Goal: Information Seeking & Learning: Learn about a topic

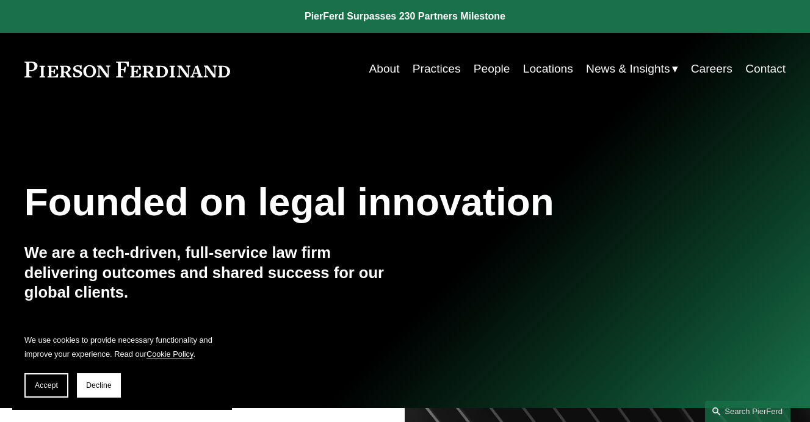
click at [450, 73] on link "Practices" at bounding box center [437, 68] width 48 height 23
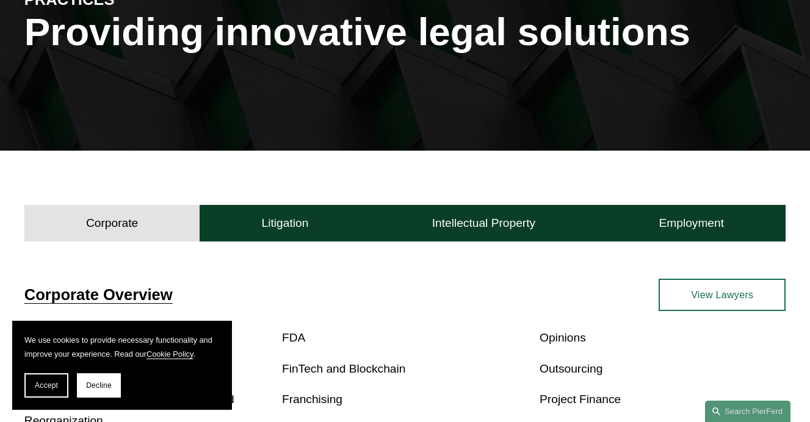
scroll to position [201, 0]
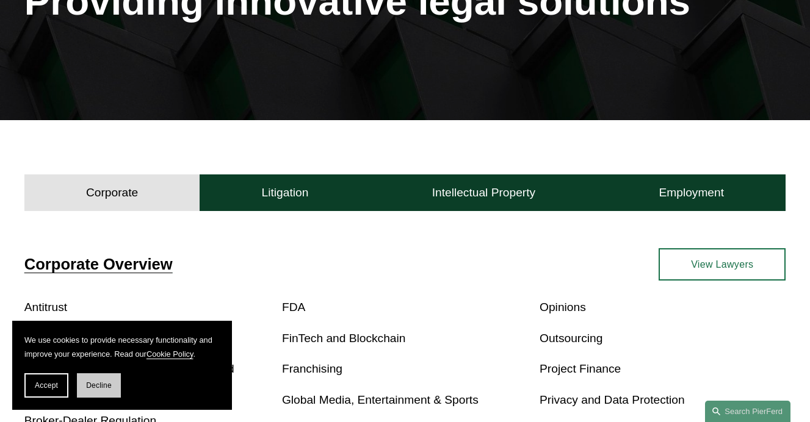
click at [95, 383] on span "Decline" at bounding box center [99, 386] width 26 height 9
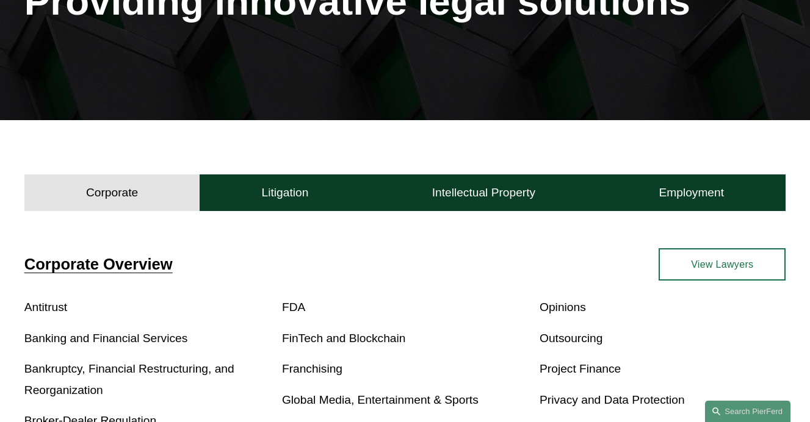
click at [84, 339] on link "Banking and Financial Services" at bounding box center [106, 338] width 164 height 13
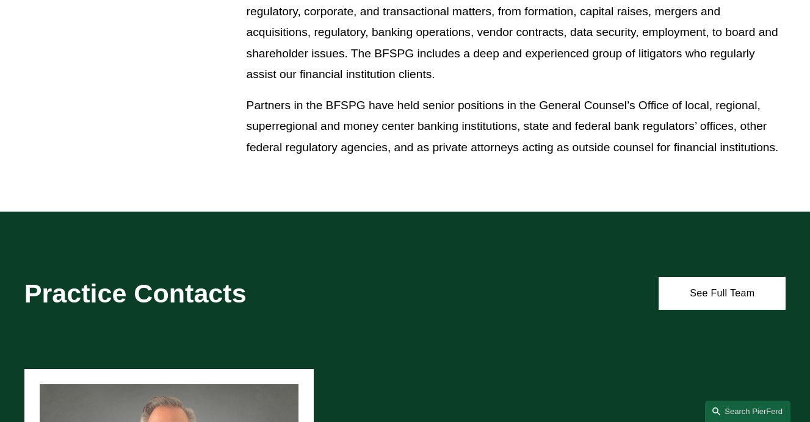
scroll to position [887, 0]
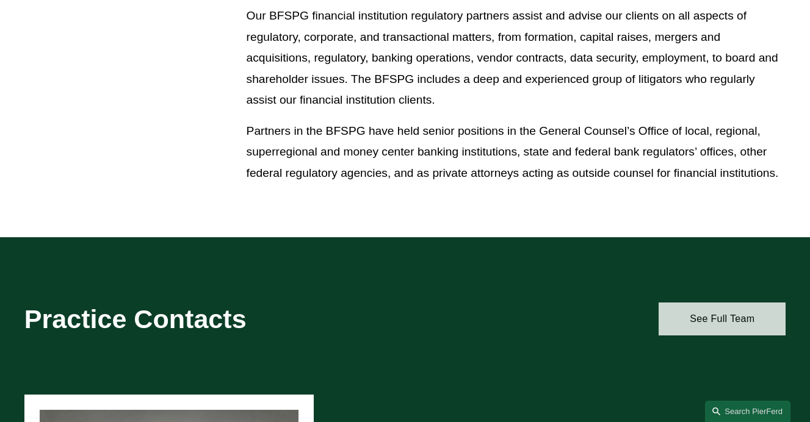
click at [715, 319] on link "See Full Team" at bounding box center [722, 319] width 127 height 33
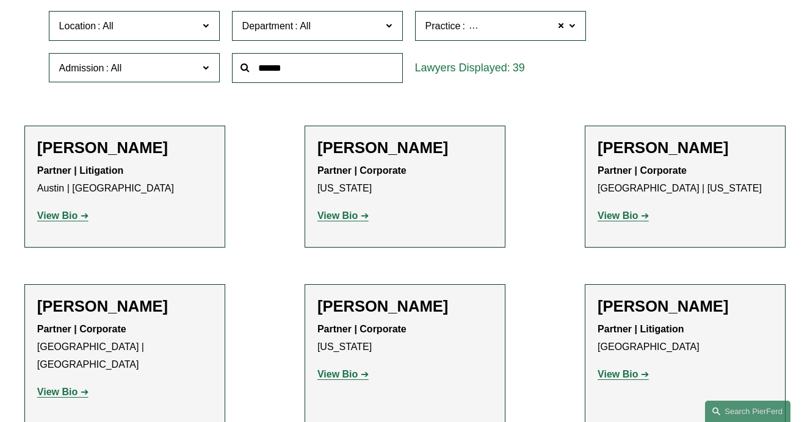
scroll to position [374, 0]
